Goal: Task Accomplishment & Management: Manage account settings

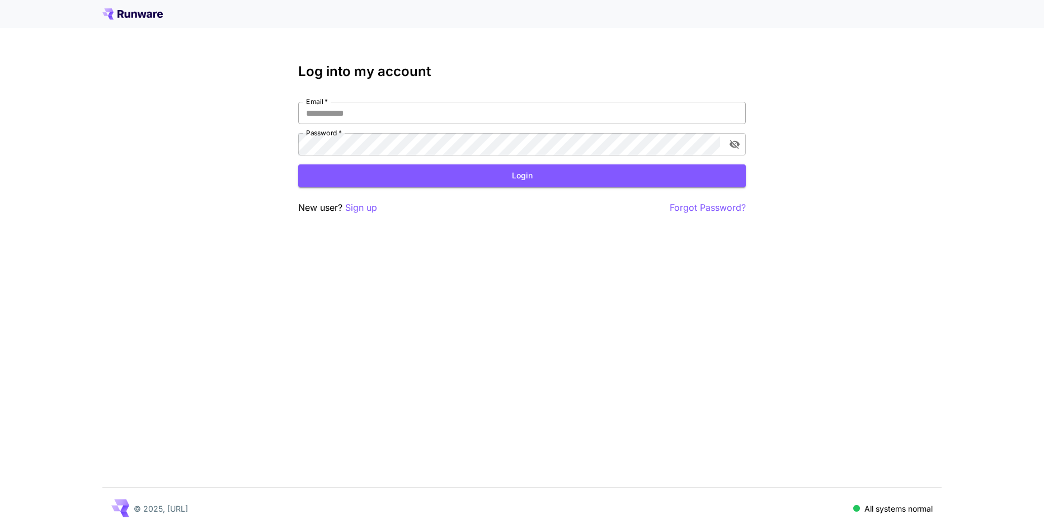
click at [419, 114] on input "Email   *" at bounding box center [521, 113] width 447 height 22
click at [392, 114] on input "Email   *" at bounding box center [521, 113] width 447 height 22
type input "**********"
click button "Login" at bounding box center [521, 175] width 447 height 23
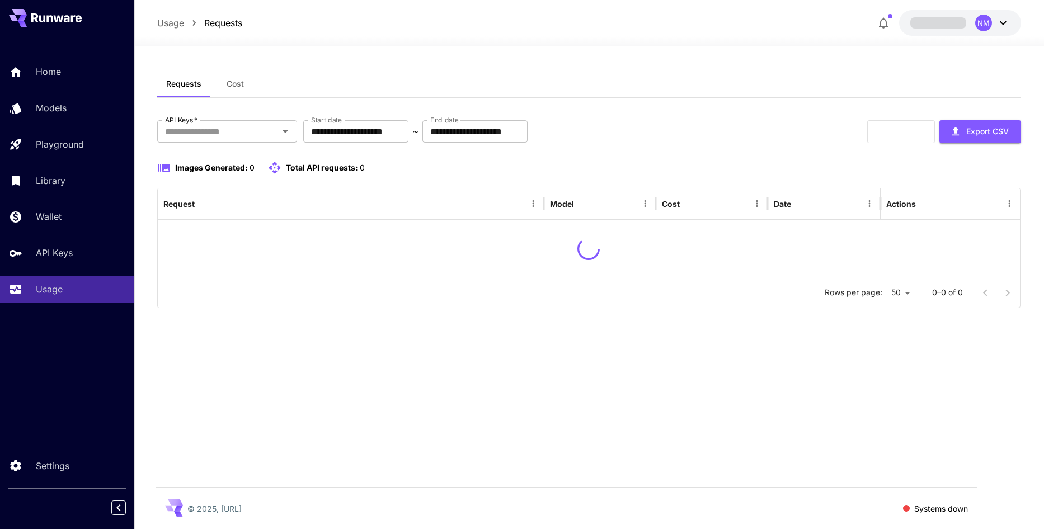
click at [643, 49] on div "**********" at bounding box center [589, 266] width 864 height 441
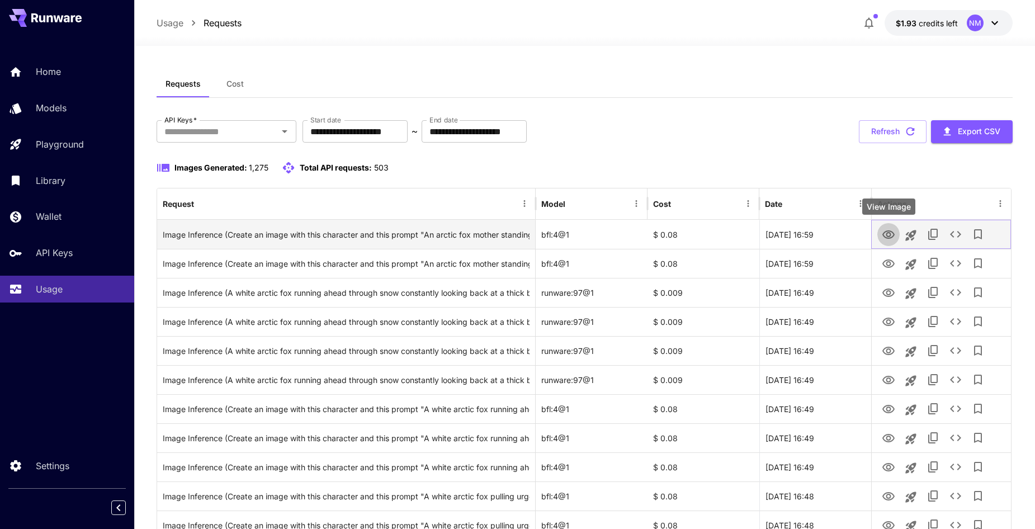
click at [882, 238] on button "View Image" at bounding box center [889, 234] width 22 height 23
click at [894, 237] on icon "View Image" at bounding box center [888, 234] width 13 height 13
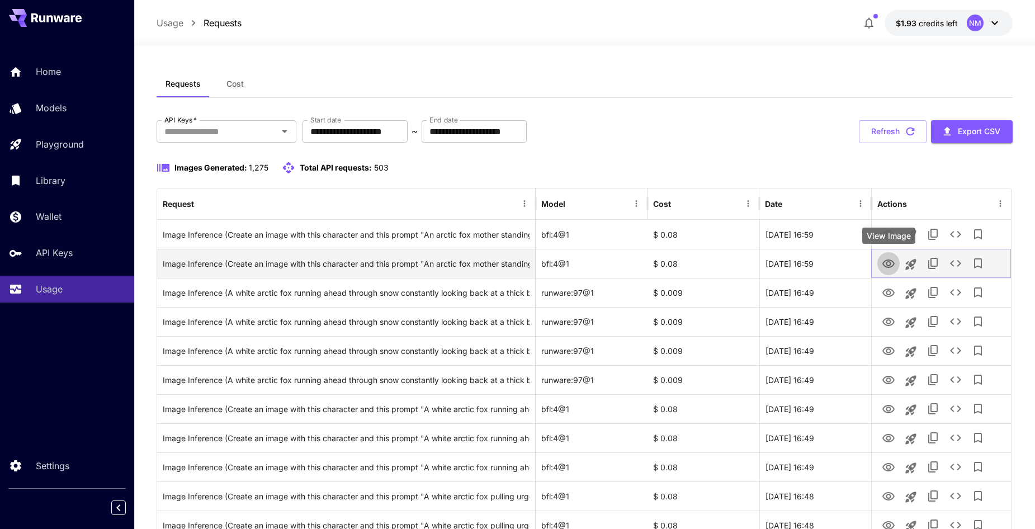
click at [889, 264] on icon "View Image" at bounding box center [888, 263] width 13 height 13
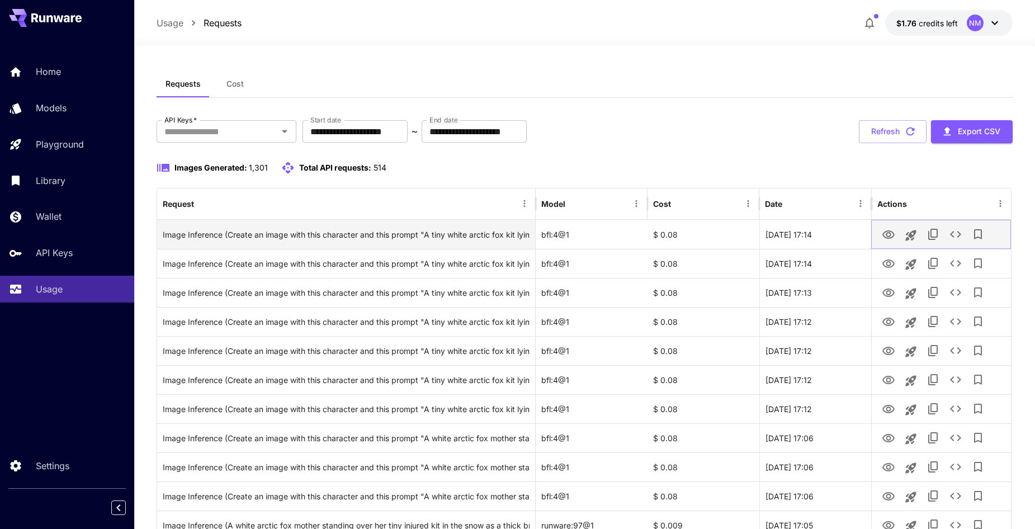
click at [888, 238] on icon "View Image" at bounding box center [889, 234] width 12 height 8
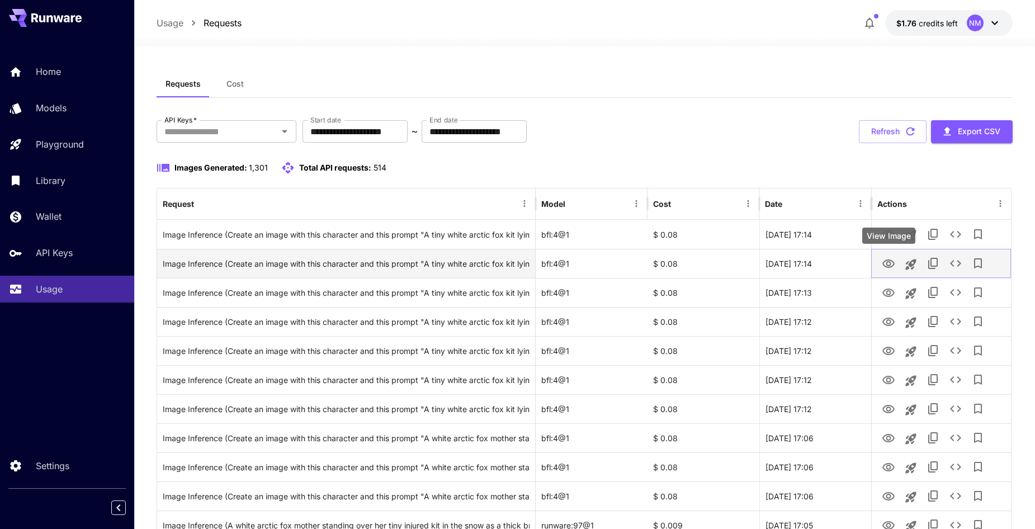
click at [883, 265] on icon "View Image" at bounding box center [888, 263] width 13 height 13
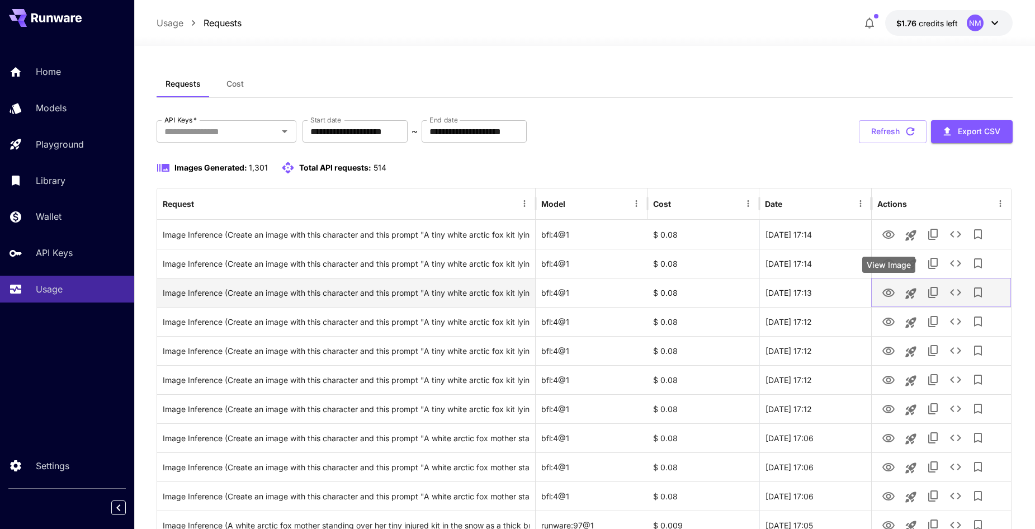
click at [891, 298] on icon "View Image" at bounding box center [888, 292] width 13 height 13
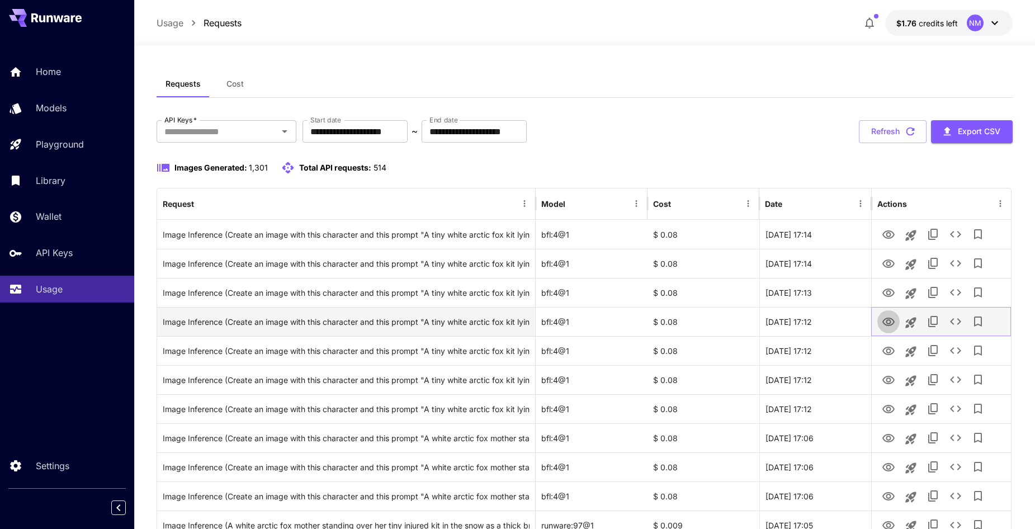
click at [887, 325] on icon "View Image" at bounding box center [889, 322] width 12 height 8
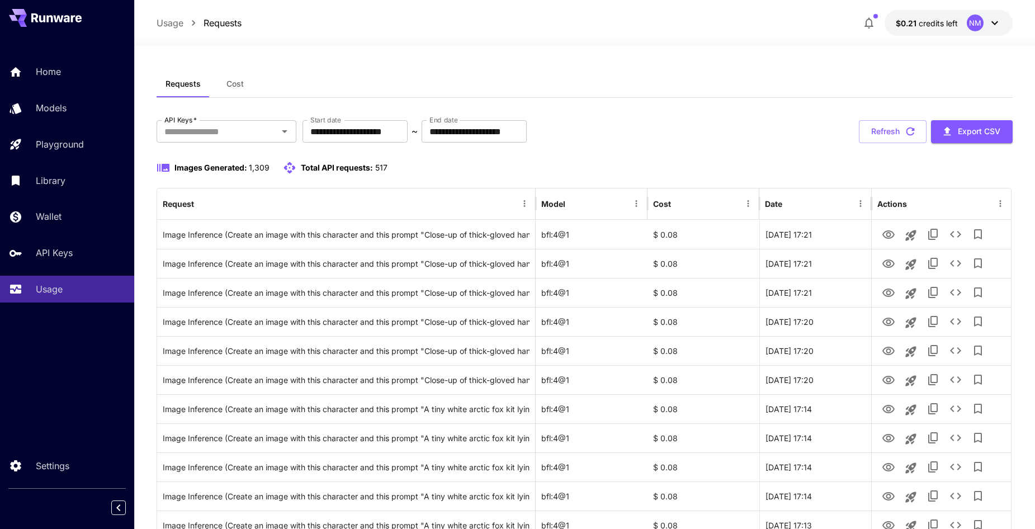
click at [969, 33] on div at bounding box center [584, 38] width 901 height 13
click at [981, 28] on div "NM" at bounding box center [975, 23] width 17 height 17
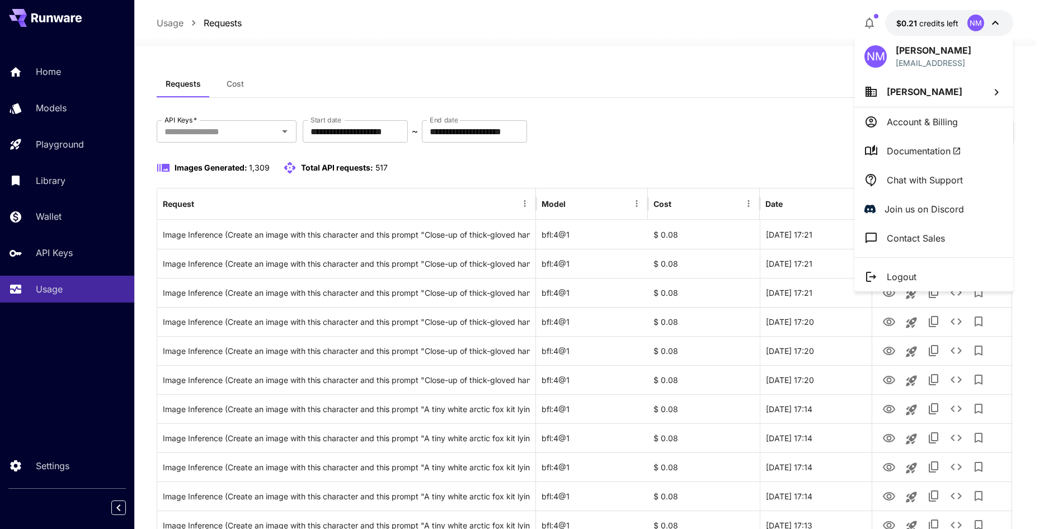
click at [51, 155] on div at bounding box center [522, 264] width 1044 height 529
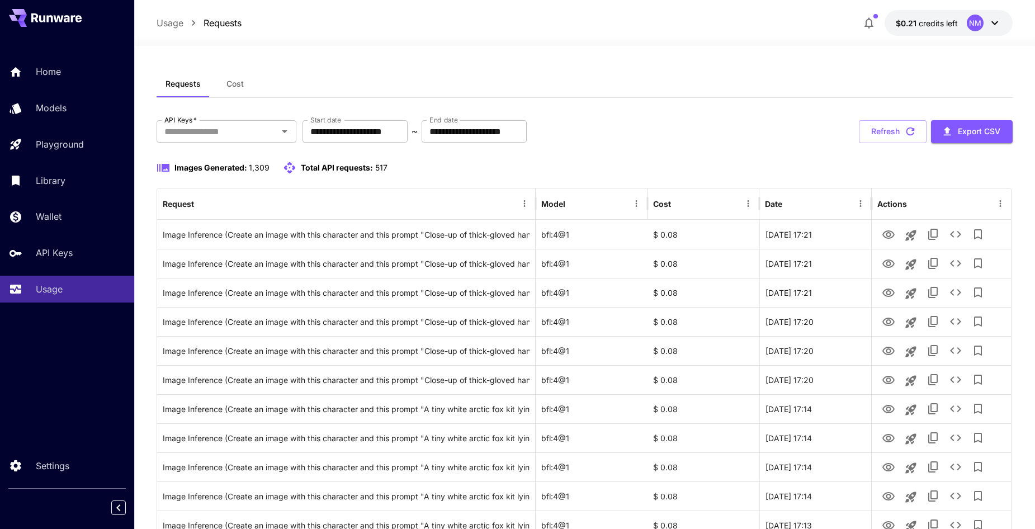
click at [962, 31] on button "$0.21 credits left NM" at bounding box center [949, 23] width 128 height 26
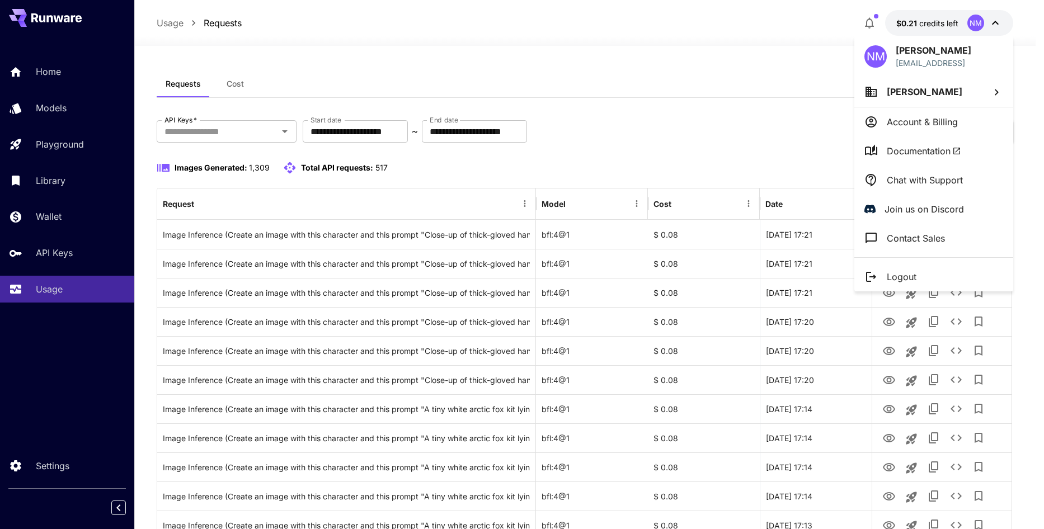
click at [76, 221] on div at bounding box center [522, 264] width 1044 height 529
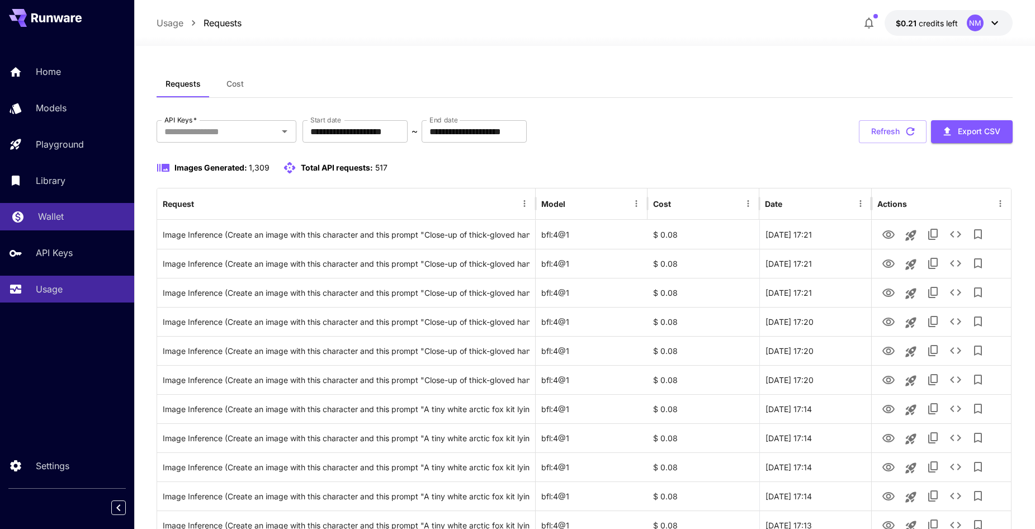
click at [50, 215] on p "Wallet" at bounding box center [51, 216] width 26 height 13
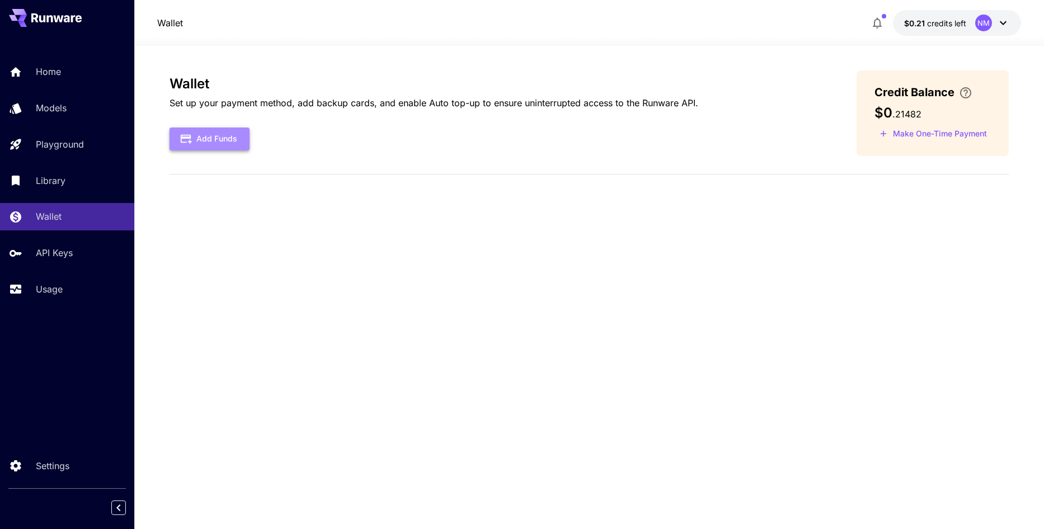
click at [228, 142] on button "Add Funds" at bounding box center [209, 139] width 80 height 23
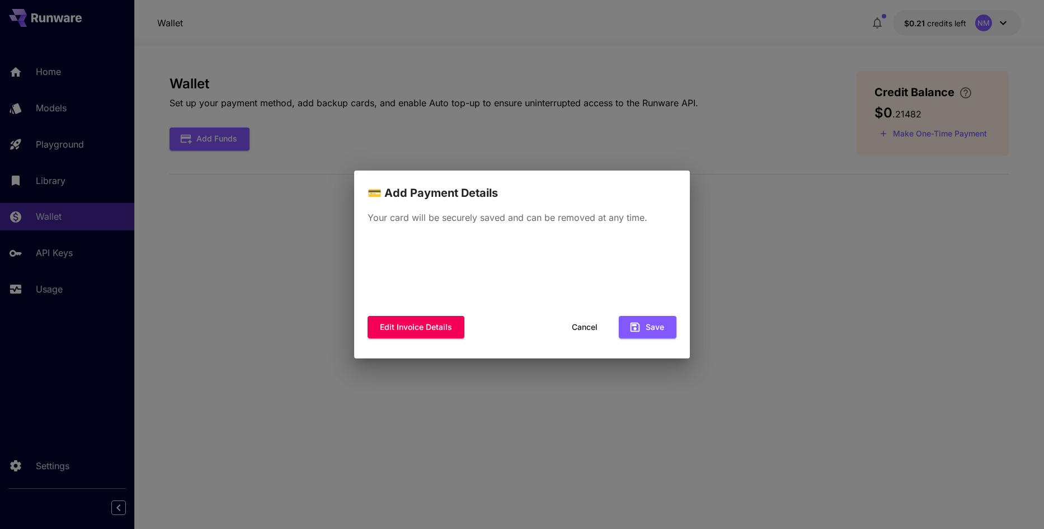
click at [582, 329] on button "Cancel" at bounding box center [584, 327] width 50 height 23
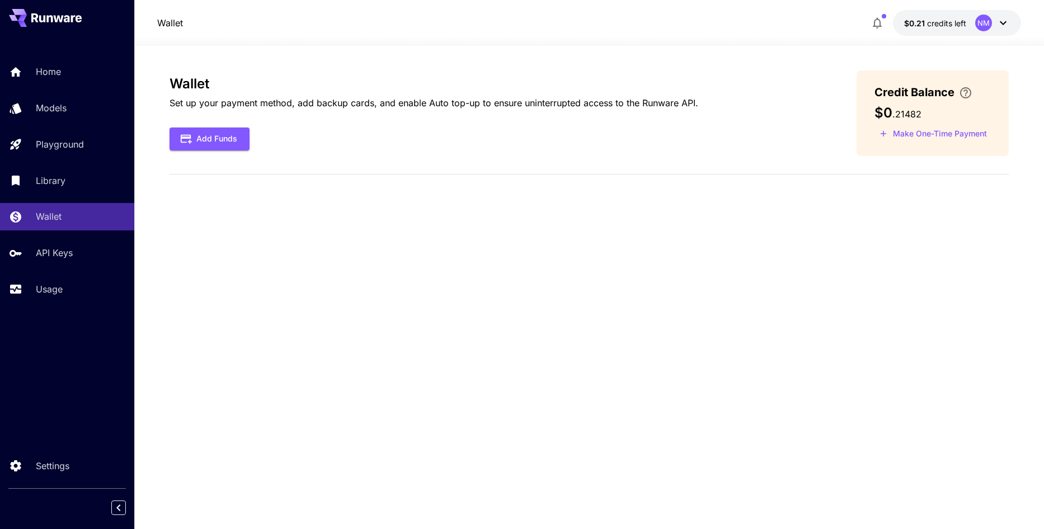
click at [915, 136] on button "Make One-Time Payment" at bounding box center [932, 133] width 117 height 17
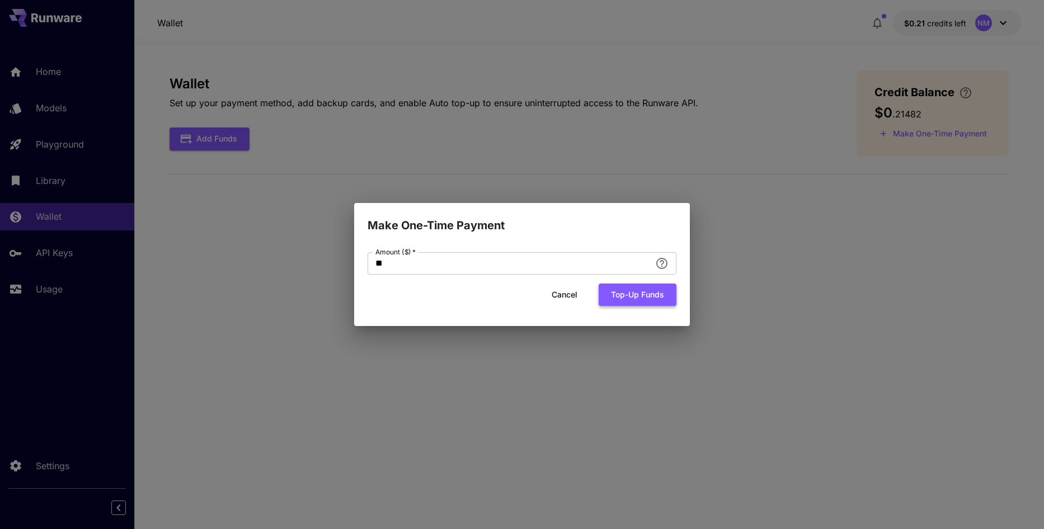
click at [635, 299] on button "Top-up funds" at bounding box center [638, 295] width 78 height 23
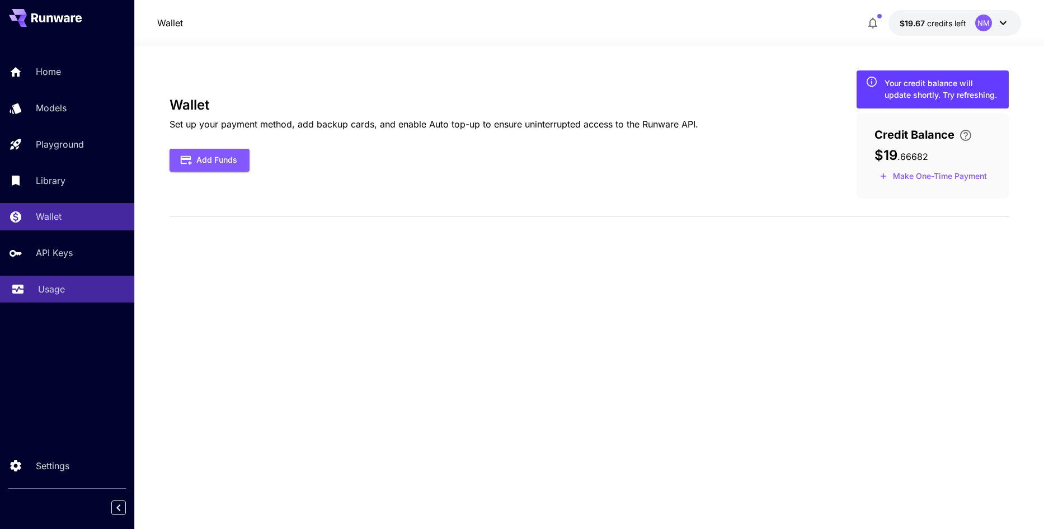
click at [56, 291] on p "Usage" at bounding box center [51, 288] width 27 height 13
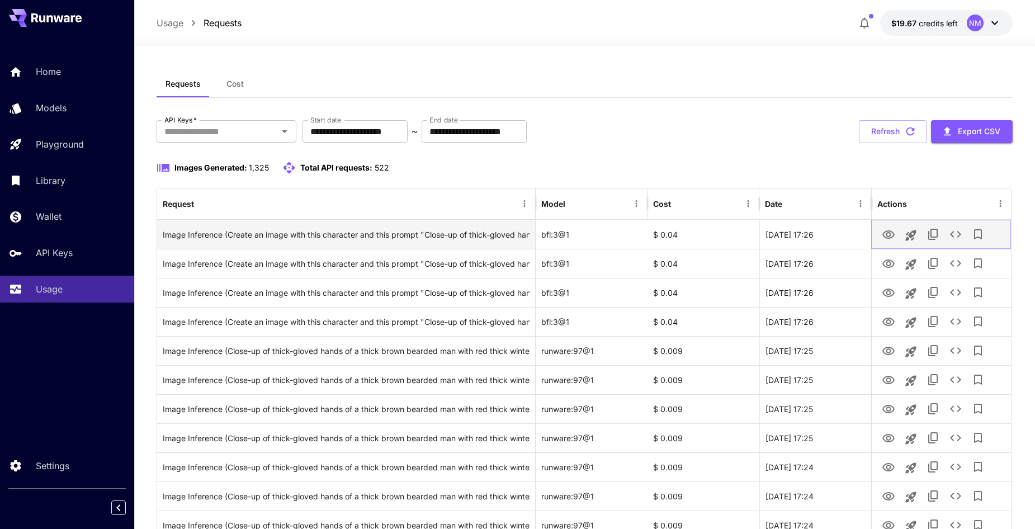
click at [891, 238] on icon "View Image" at bounding box center [889, 234] width 12 height 8
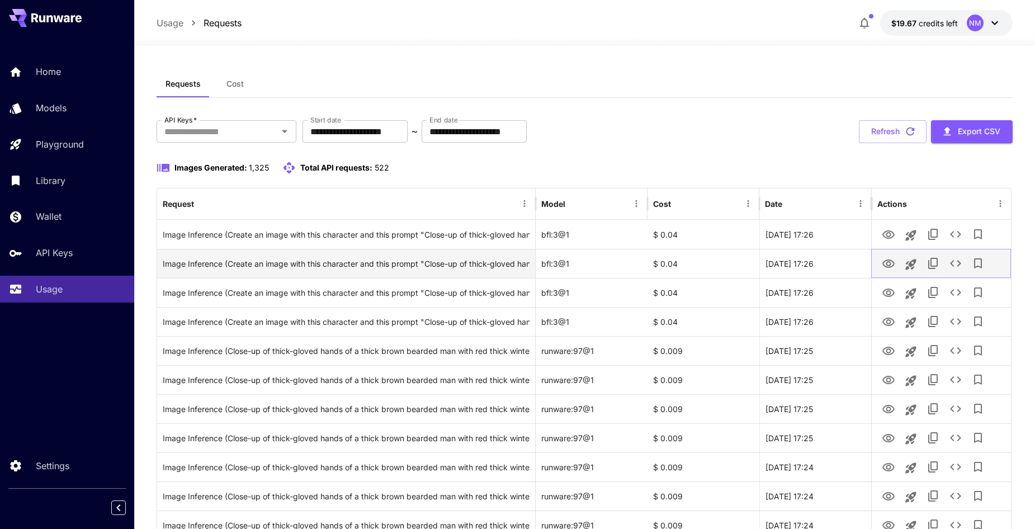
click at [889, 266] on icon "View Image" at bounding box center [888, 263] width 13 height 13
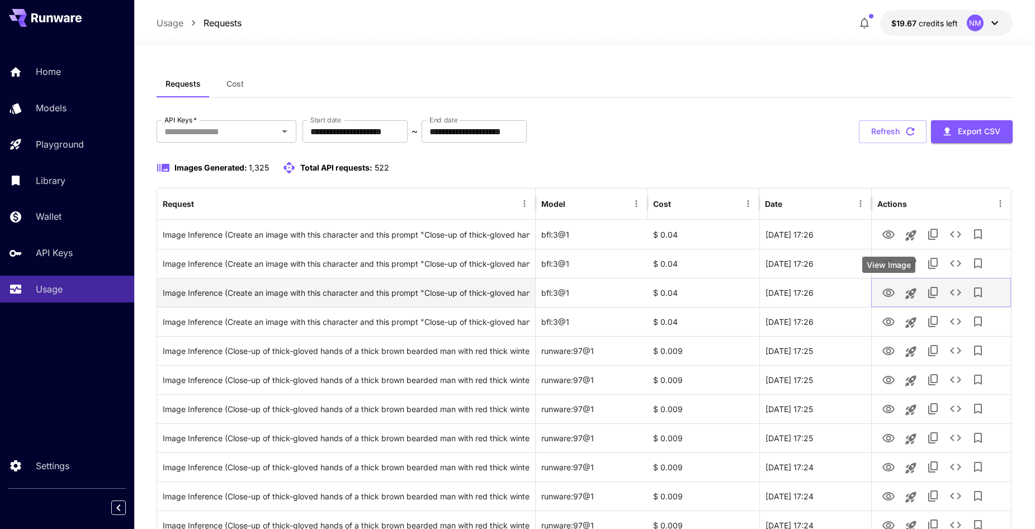
click at [891, 287] on icon "View Image" at bounding box center [888, 292] width 13 height 13
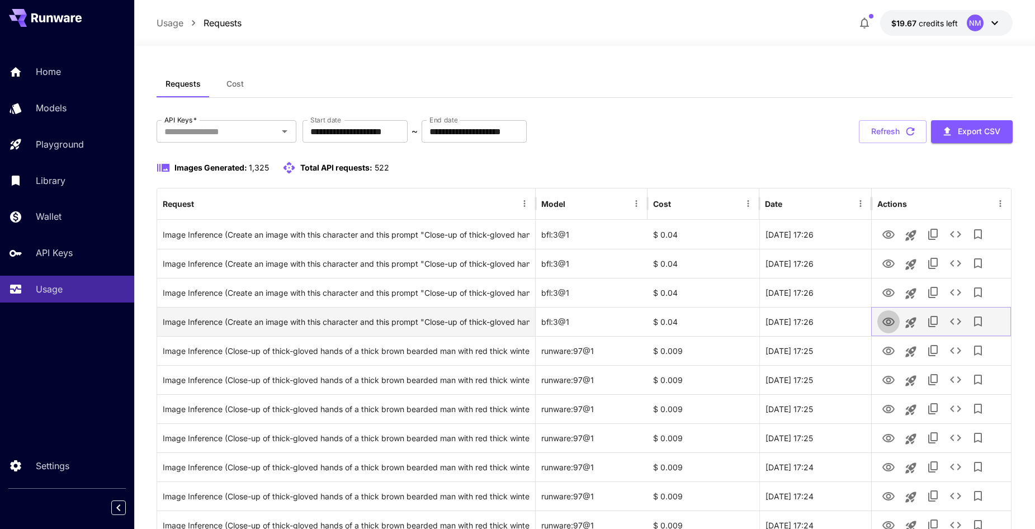
click at [890, 328] on icon "View Image" at bounding box center [888, 321] width 13 height 13
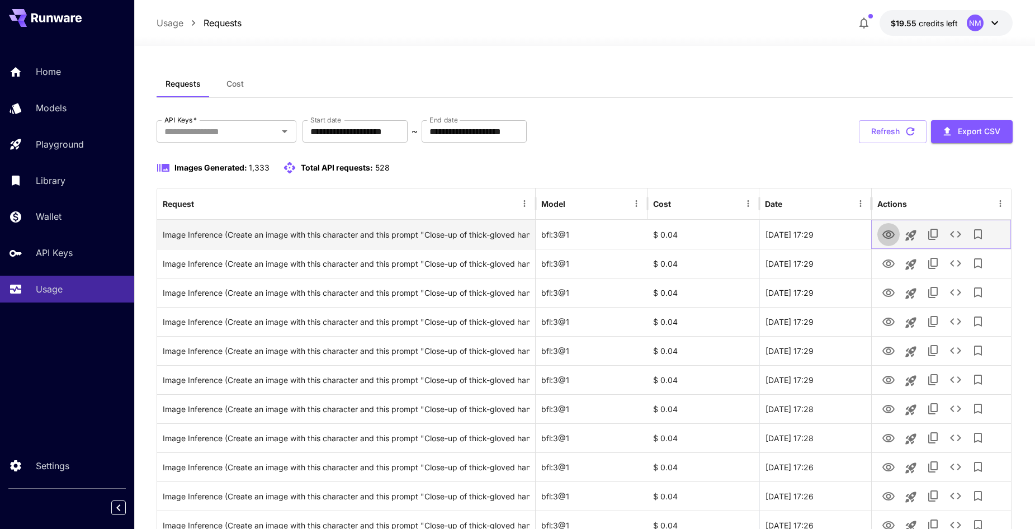
click at [891, 234] on icon "View Image" at bounding box center [889, 234] width 12 height 8
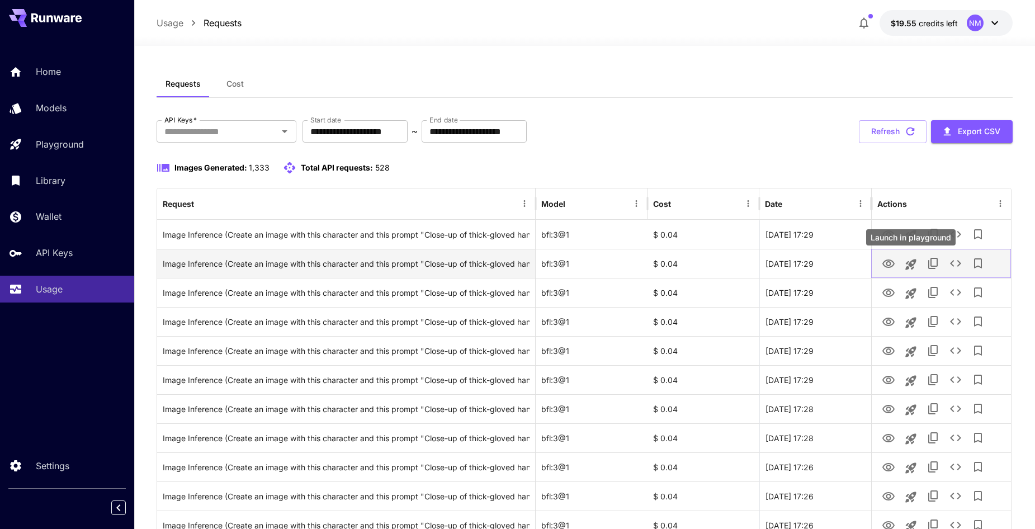
click at [892, 264] on icon "View Image" at bounding box center [888, 263] width 13 height 13
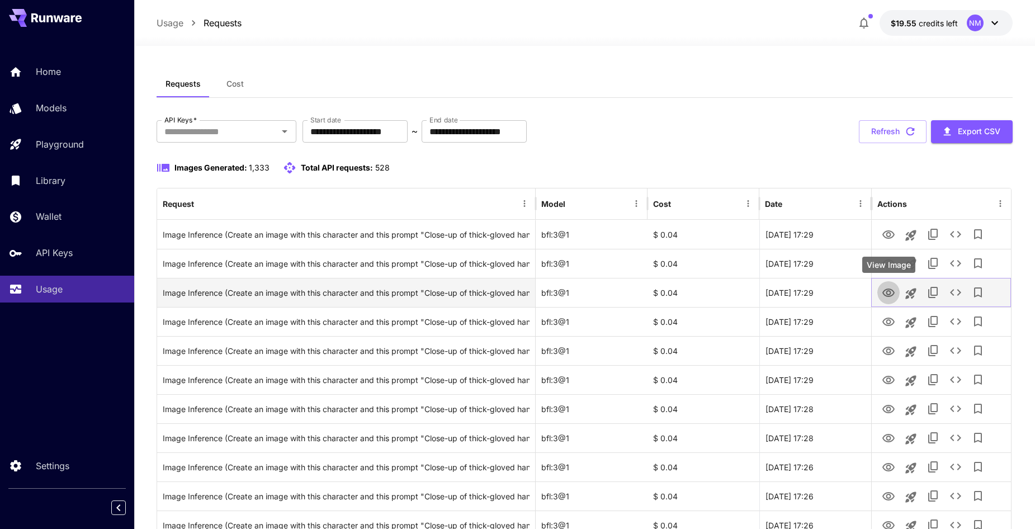
click at [890, 298] on icon "View Image" at bounding box center [888, 292] width 13 height 13
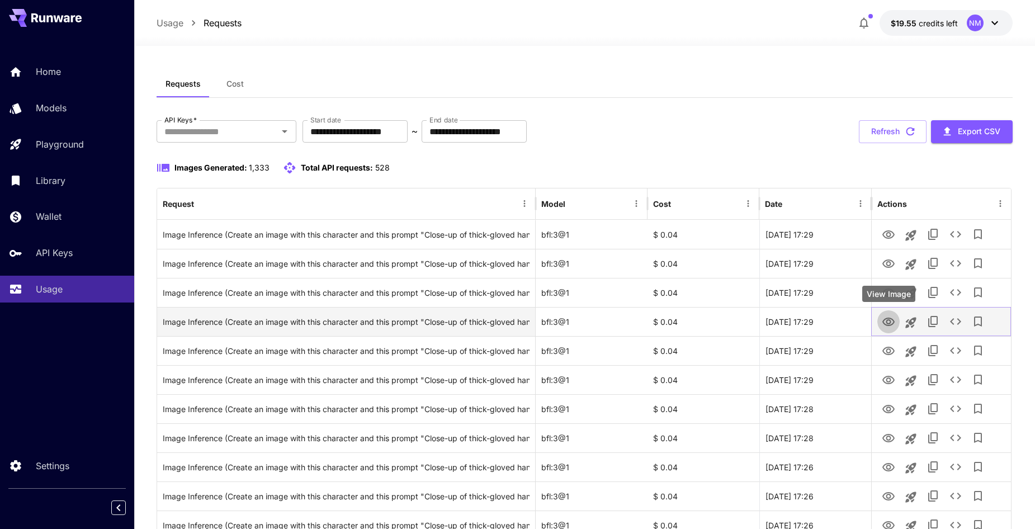
click at [885, 323] on icon "View Image" at bounding box center [888, 321] width 13 height 13
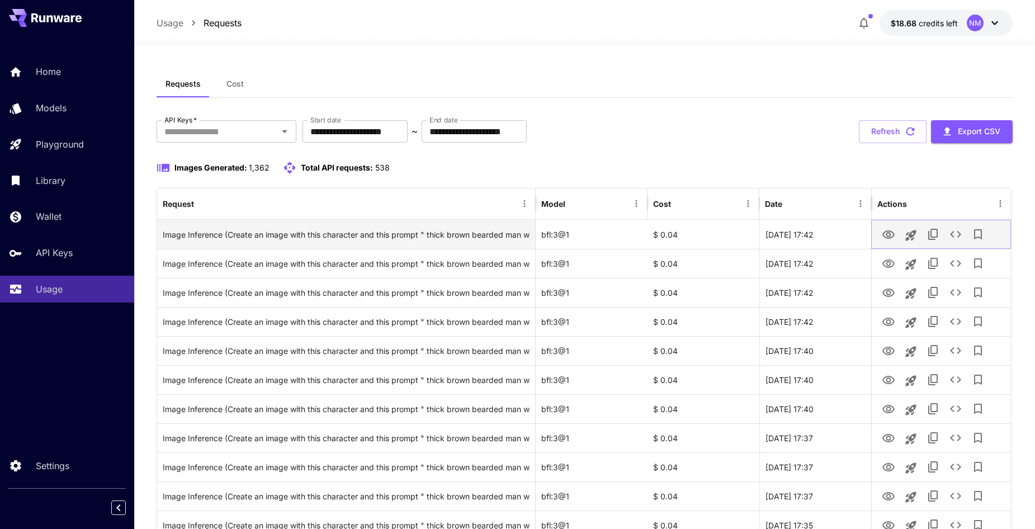
click at [887, 238] on icon "View Image" at bounding box center [889, 234] width 12 height 8
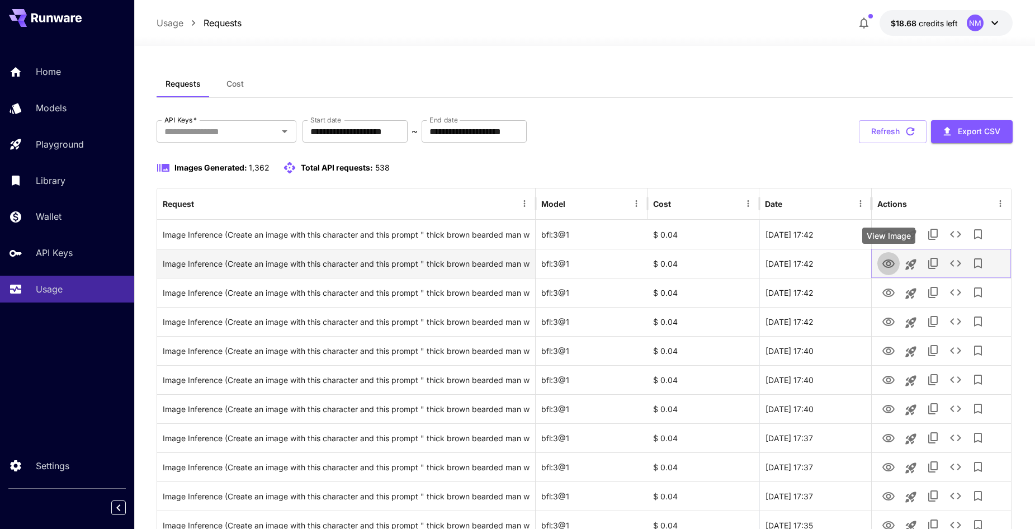
click at [886, 266] on icon "View Image" at bounding box center [888, 263] width 13 height 13
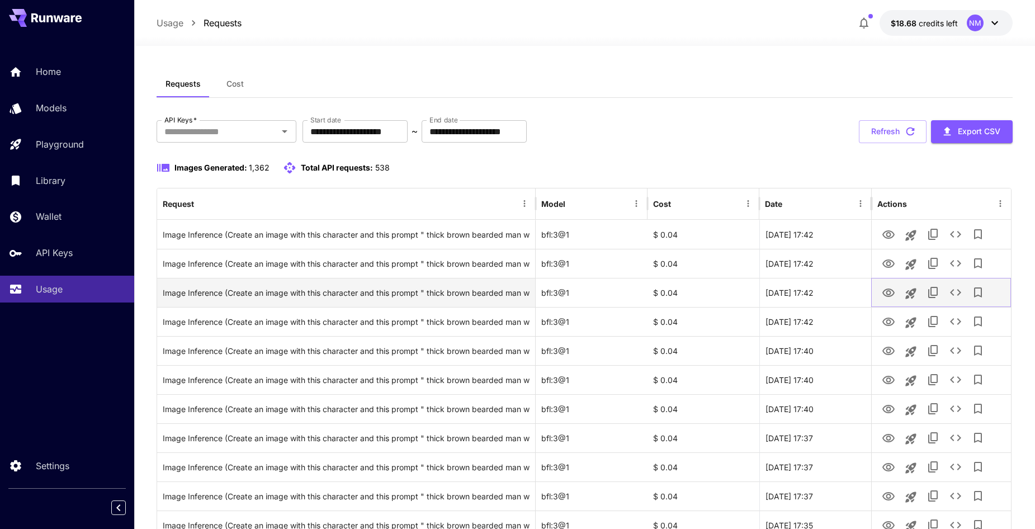
click at [885, 294] on icon "View Image" at bounding box center [888, 292] width 13 height 13
